Goal: Task Accomplishment & Management: Use online tool/utility

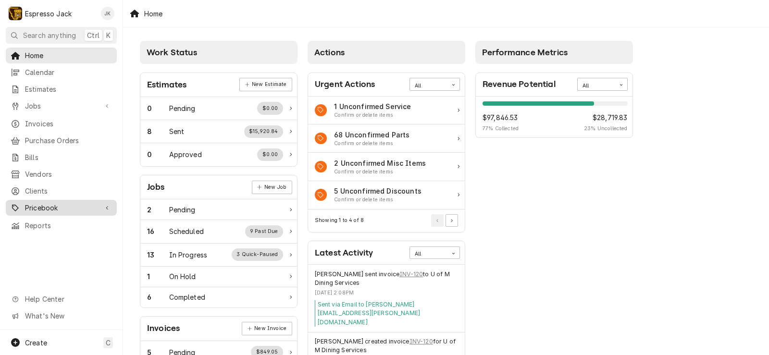
click at [62, 204] on span "Pricebook" at bounding box center [61, 208] width 73 height 10
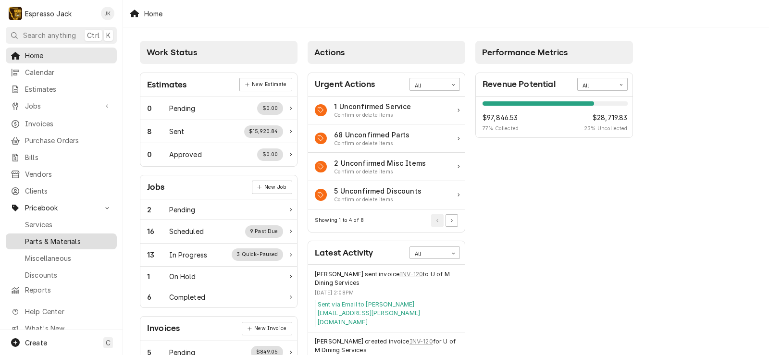
click at [53, 237] on span "Parts & Materials" at bounding box center [68, 242] width 87 height 10
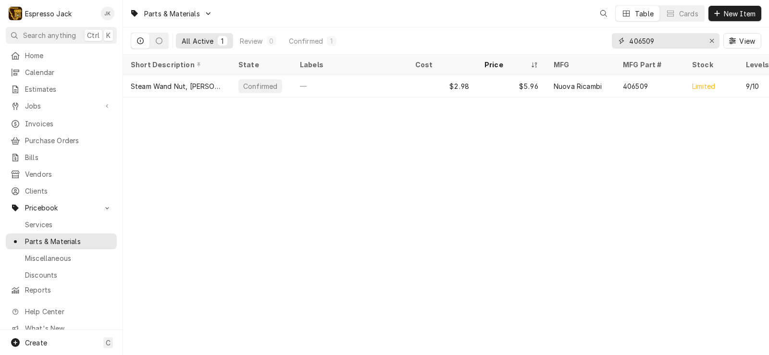
click at [673, 45] on input "406509" at bounding box center [666, 40] width 72 height 15
click at [713, 40] on icon "Erase input" at bounding box center [712, 41] width 4 height 4
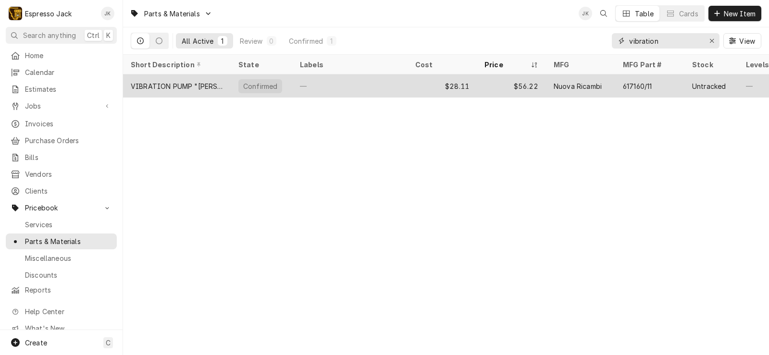
type input "vibration"
click at [169, 88] on div "VIBRATION PUMP "ULKA EX5" V120 - 60hz -41W" at bounding box center [177, 86] width 92 height 10
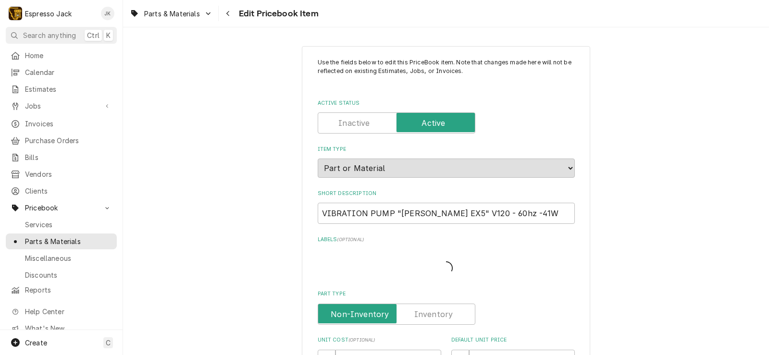
type textarea "x"
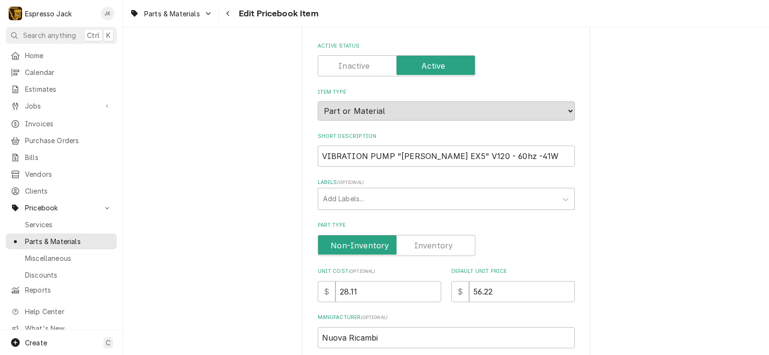
scroll to position [173, 0]
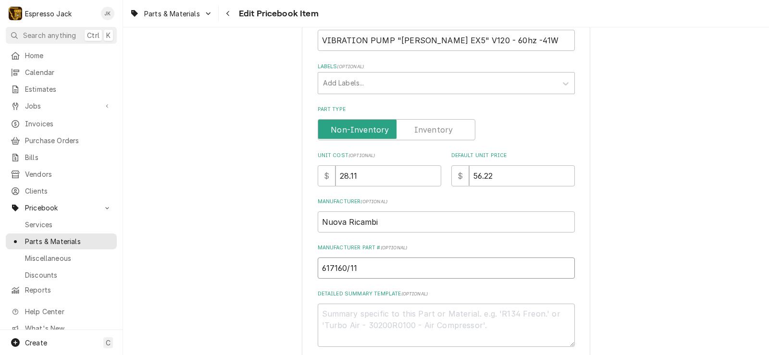
drag, startPoint x: 375, startPoint y: 272, endPoint x: 290, endPoint y: 270, distance: 85.1
click at [290, 270] on div "Use the fields below to edit this PriceBook item. Note that changes made here w…" at bounding box center [446, 203] width 646 height 678
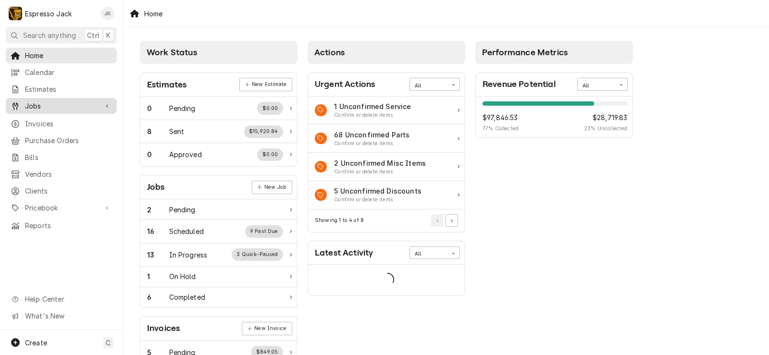
click at [42, 102] on span "Jobs" at bounding box center [61, 106] width 73 height 10
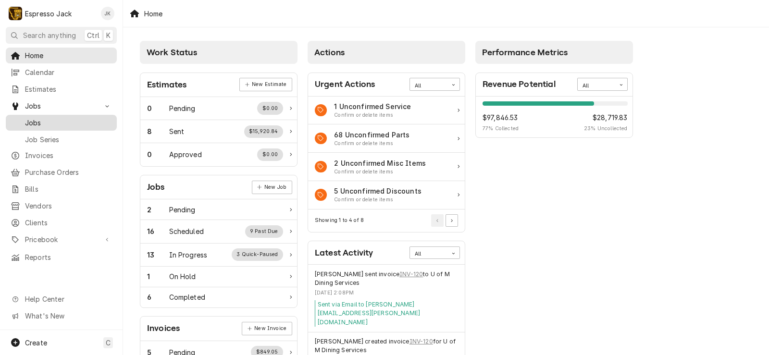
click at [37, 121] on span "Jobs" at bounding box center [68, 123] width 87 height 10
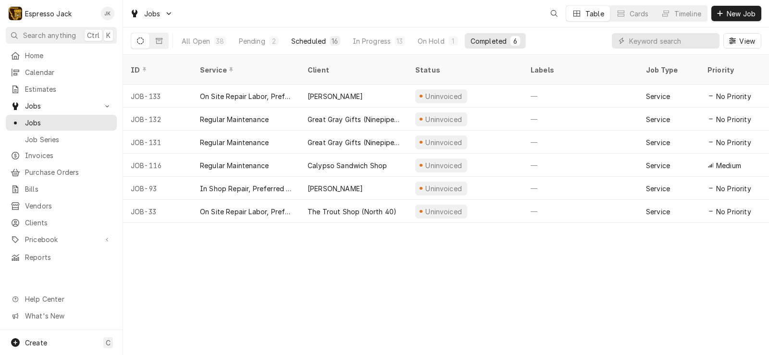
click at [318, 38] on div "Scheduled" at bounding box center [308, 41] width 35 height 10
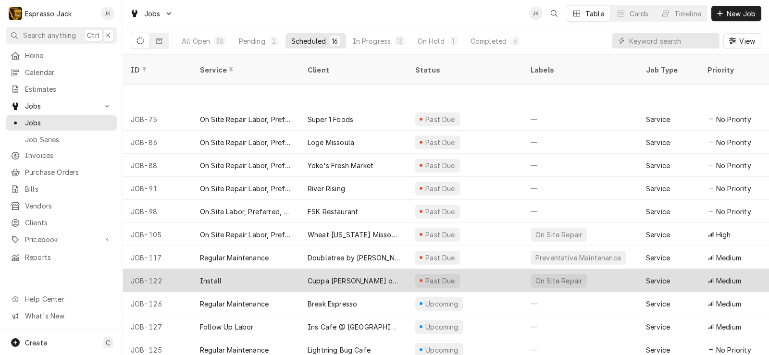
scroll to position [71, 0]
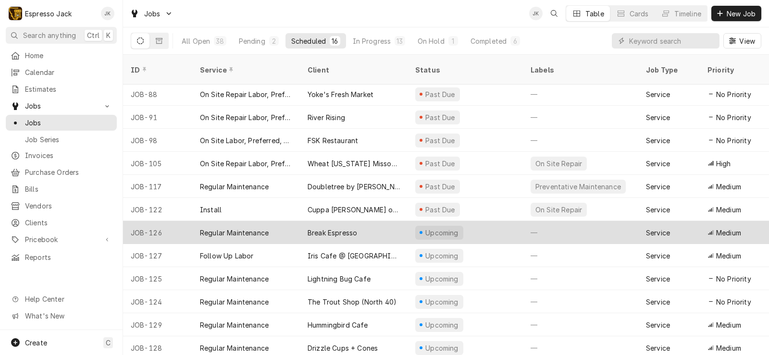
click at [372, 222] on div "Break Espresso" at bounding box center [354, 232] width 108 height 23
